Goal: Task Accomplishment & Management: Use online tool/utility

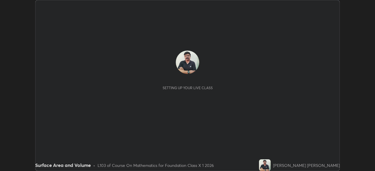
scroll to position [171, 375]
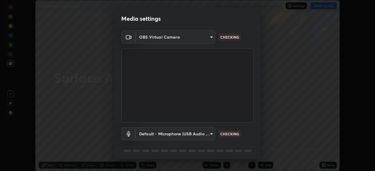
click at [319, 8] on div "Media settings OBS Virtual Camera 03c1373659359a5f7abdf76911b28cf954ae71607fa2f…" at bounding box center [187, 85] width 375 height 171
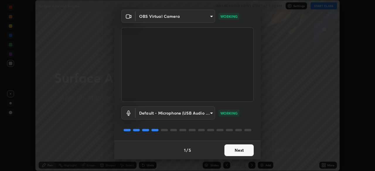
scroll to position [12, 0]
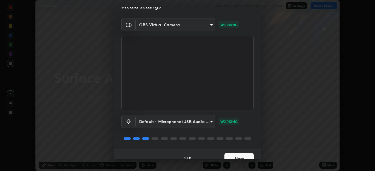
click at [233, 156] on button "Next" at bounding box center [238, 159] width 29 height 12
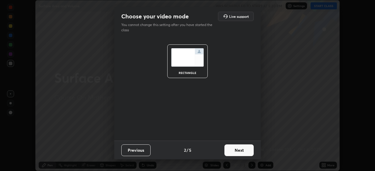
scroll to position [0, 0]
click at [233, 156] on button "Next" at bounding box center [238, 151] width 29 height 12
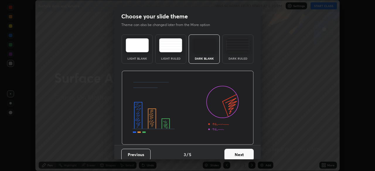
click at [233, 156] on button "Next" at bounding box center [238, 155] width 29 height 12
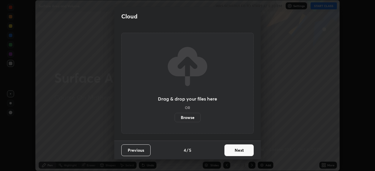
click at [234, 154] on button "Next" at bounding box center [238, 151] width 29 height 12
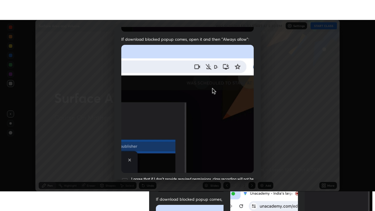
scroll to position [140, 0]
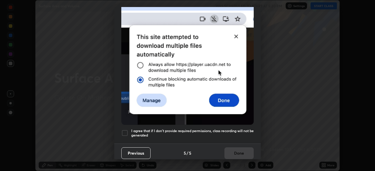
click at [127, 130] on div at bounding box center [124, 133] width 7 height 7
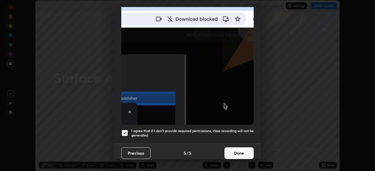
click at [231, 150] on button "Done" at bounding box center [238, 154] width 29 height 12
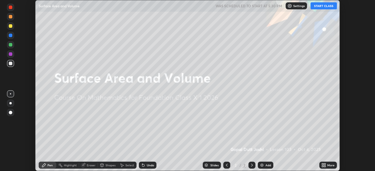
click at [321, 6] on button "START CLASS" at bounding box center [324, 5] width 26 height 7
click at [263, 164] on img at bounding box center [262, 165] width 5 height 5
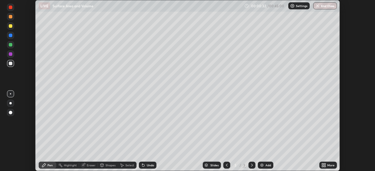
click at [328, 167] on div "More" at bounding box center [330, 165] width 7 height 3
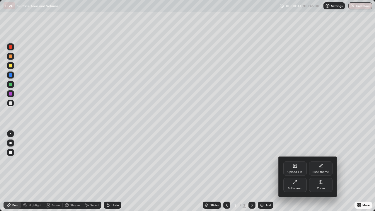
scroll to position [211, 375]
click at [282, 138] on div at bounding box center [187, 105] width 375 height 211
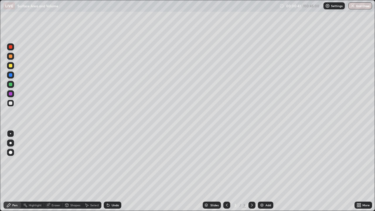
click at [11, 93] on div at bounding box center [11, 94] width 4 height 4
click at [11, 74] on div at bounding box center [11, 75] width 4 height 4
click at [263, 171] on img at bounding box center [262, 205] width 5 height 5
click at [63, 171] on div "Shapes" at bounding box center [73, 205] width 20 height 7
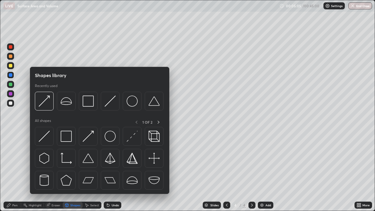
click at [52, 171] on div "Eraser" at bounding box center [56, 205] width 9 height 3
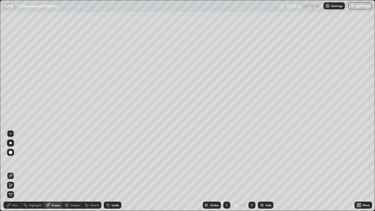
click at [14, 171] on div "Pen" at bounding box center [14, 205] width 5 height 3
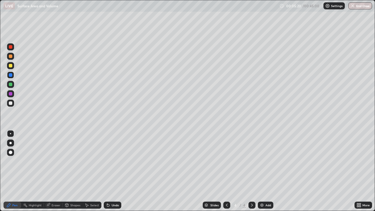
click at [262, 171] on div "Add" at bounding box center [266, 205] width 16 height 7
click at [50, 171] on icon at bounding box center [48, 205] width 4 height 4
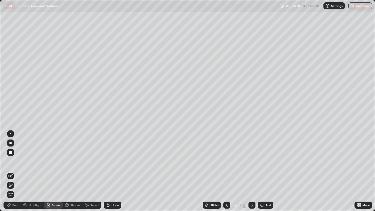
click at [12, 171] on div "Pen" at bounding box center [13, 205] width 18 height 7
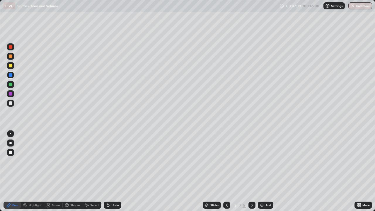
click at [261, 171] on img at bounding box center [262, 205] width 5 height 5
click at [11, 93] on div at bounding box center [11, 94] width 4 height 4
click at [262, 171] on img at bounding box center [262, 205] width 5 height 5
click at [261, 171] on img at bounding box center [262, 205] width 5 height 5
click at [263, 171] on img at bounding box center [262, 205] width 5 height 5
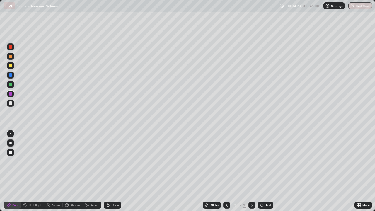
click at [10, 103] on div at bounding box center [11, 103] width 4 height 4
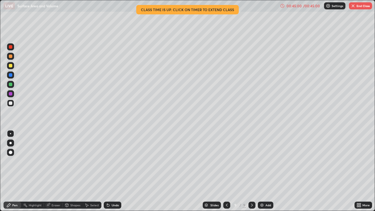
click at [360, 8] on button "End Class" at bounding box center [360, 5] width 23 height 7
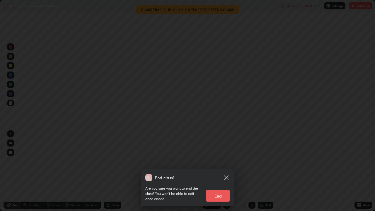
click at [221, 171] on button "End" at bounding box center [217, 196] width 23 height 12
